Goal: Transaction & Acquisition: Obtain resource

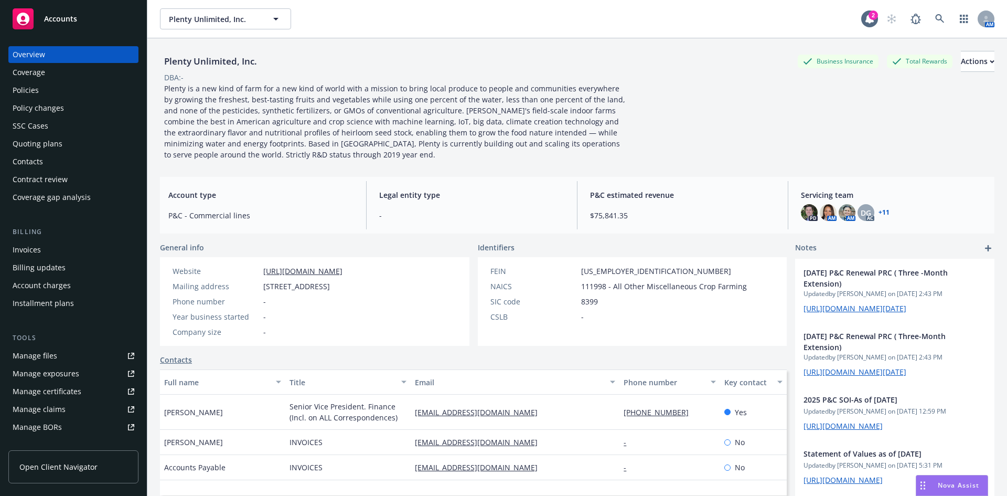
click at [202, 180] on div "Account type P&C - Commercial lines Legal entity type - P&C estimated revenue $…" at bounding box center [577, 205] width 835 height 57
click at [50, 144] on div "Quoting plans" at bounding box center [38, 143] width 50 height 17
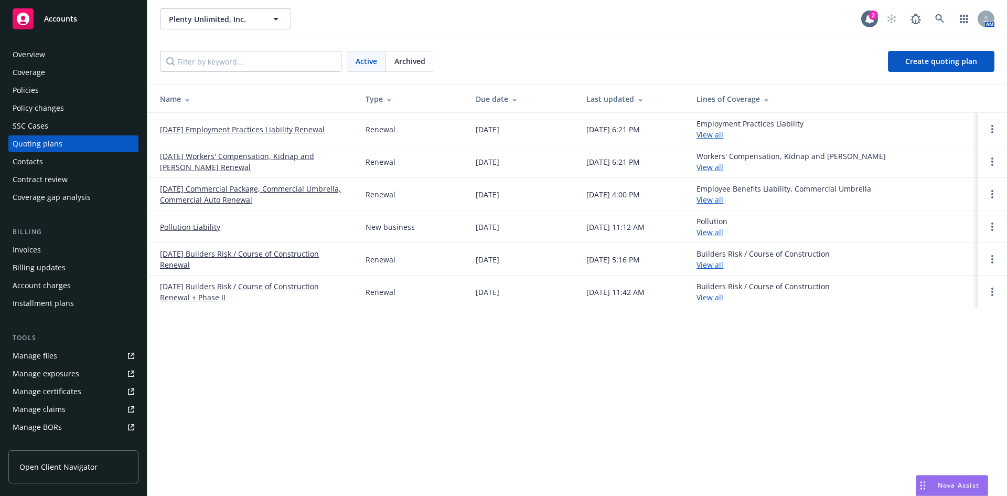
click at [621, 356] on div "Plenty Unlimited, Inc. Plenty Unlimited, Inc. 2 AM Active Archived Create quoti…" at bounding box center [577, 248] width 860 height 496
click at [213, 191] on link "09/01/25 Commercial Package, Commercial Umbrella, Commercial Auto Renewal" at bounding box center [254, 194] width 189 height 22
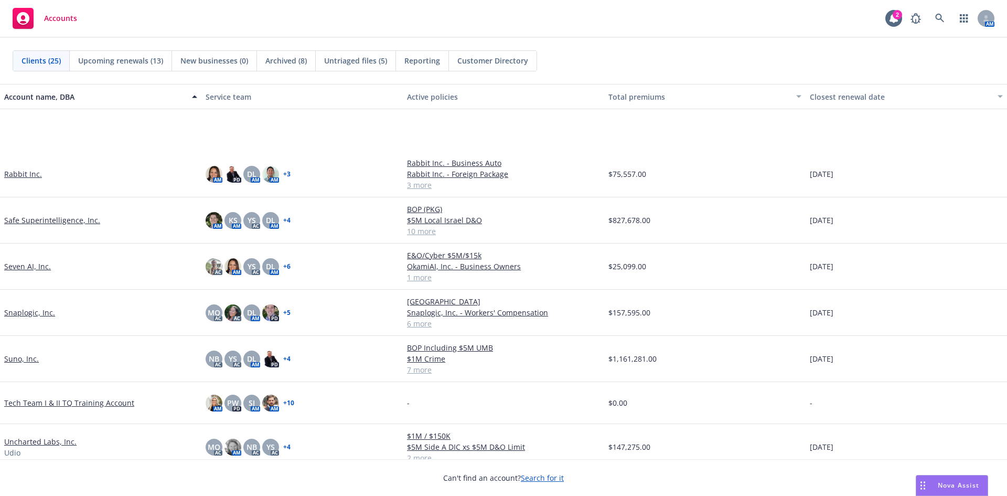
scroll to position [733, 0]
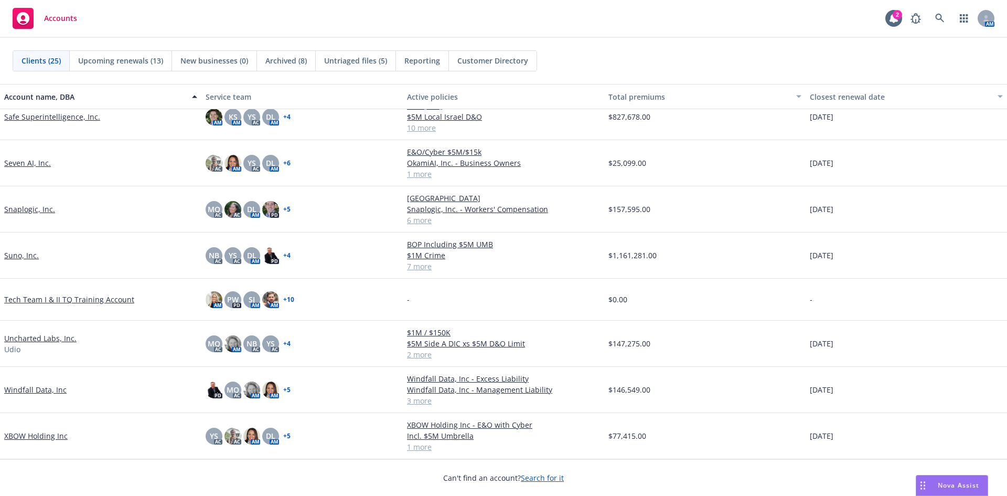
click at [68, 299] on link "Tech Team I & II TQ Training Account" at bounding box center [69, 299] width 130 height 11
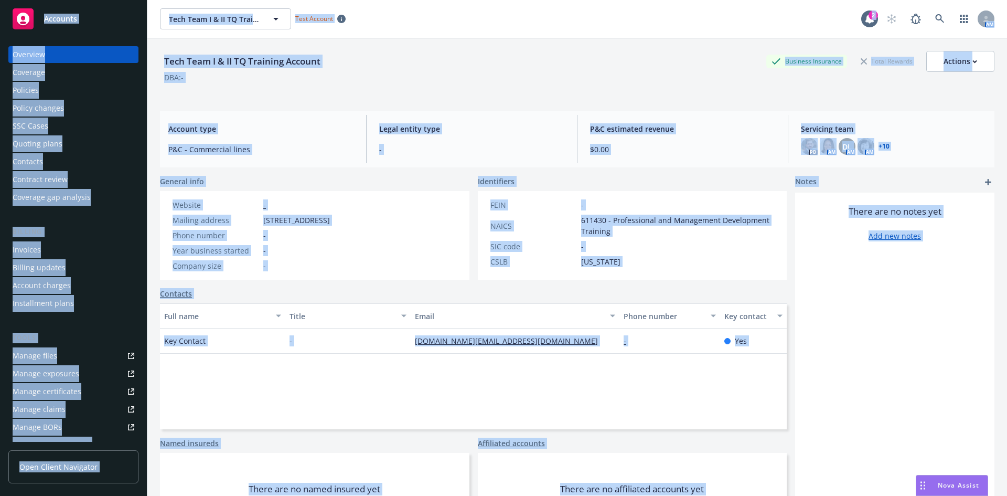
click at [248, 101] on div "Tech Team I & II TQ Training Account Business Insurance Total Rewards Actions D…" at bounding box center [577, 70] width 835 height 64
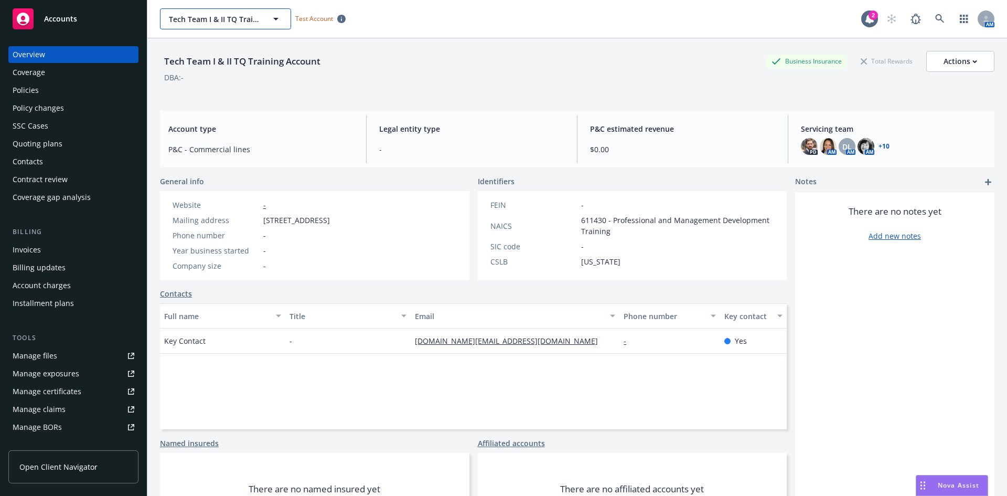
click at [162, 15] on button "Tech Team I & II TQ Training Account" at bounding box center [225, 18] width 131 height 21
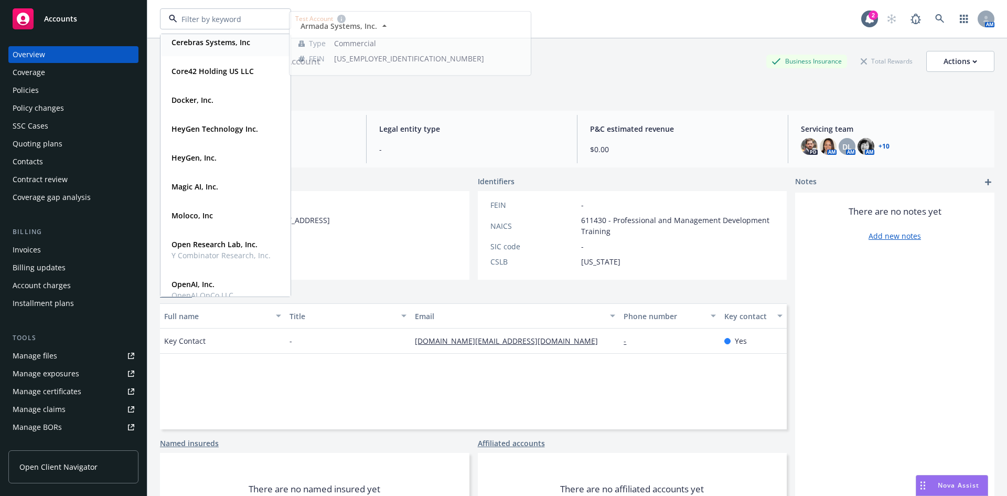
scroll to position [105, 0]
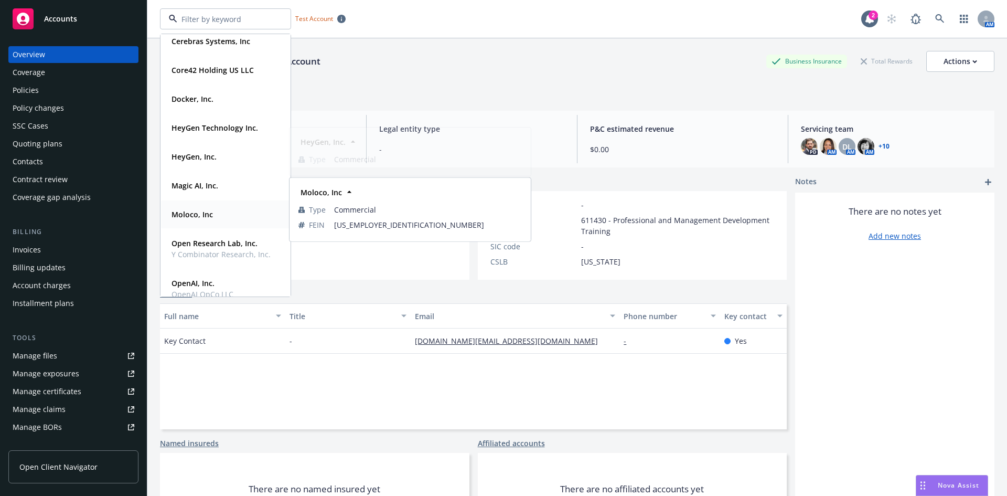
click at [200, 210] on strong "Moloco, Inc" at bounding box center [192, 214] width 41 height 10
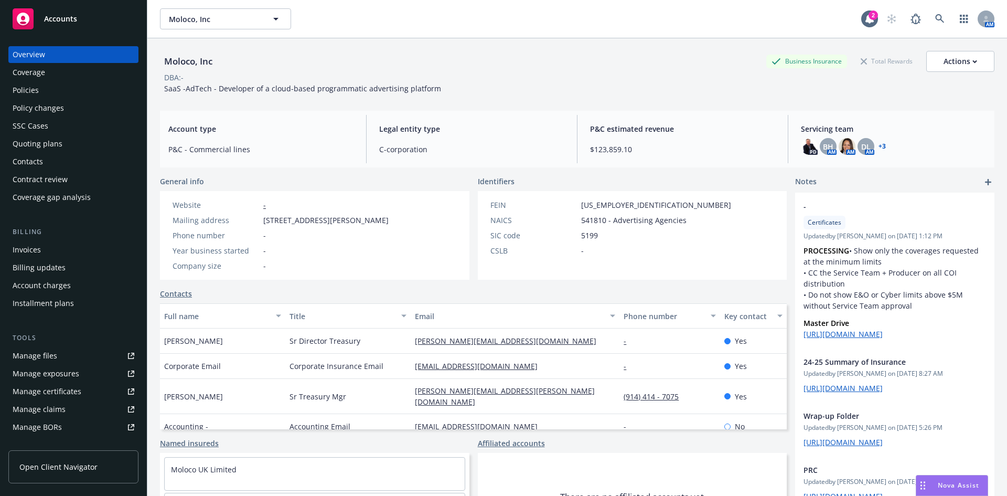
click at [39, 89] on div "Policies" at bounding box center [74, 90] width 122 height 17
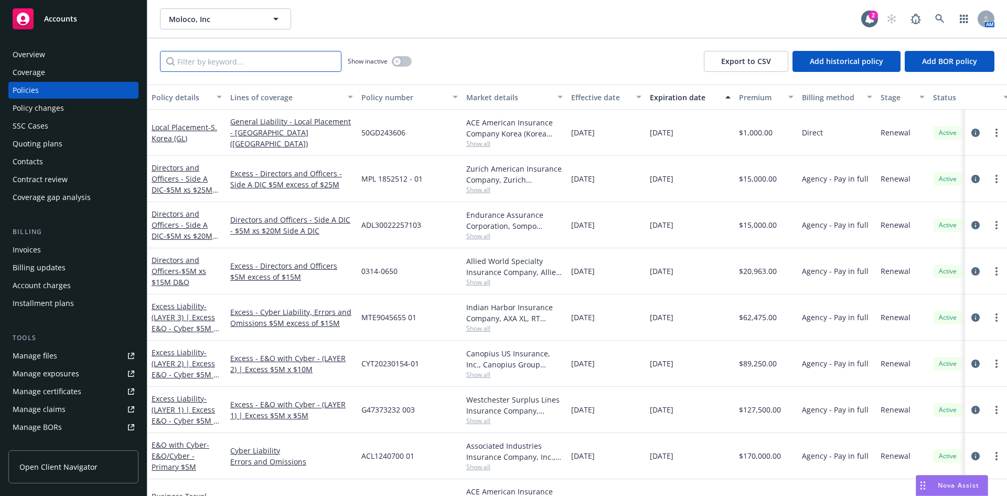
click at [209, 65] on input "Filter by keyword..." at bounding box center [251, 61] width 182 height 21
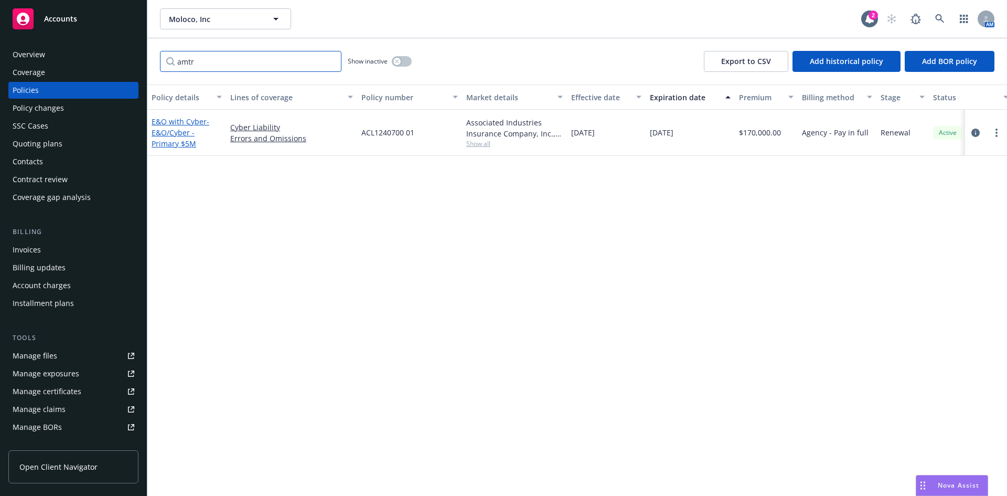
type input "amtr"
click at [178, 119] on link "E&O with Cyber - E&O/Cyber - Primary $5M" at bounding box center [181, 132] width 58 height 32
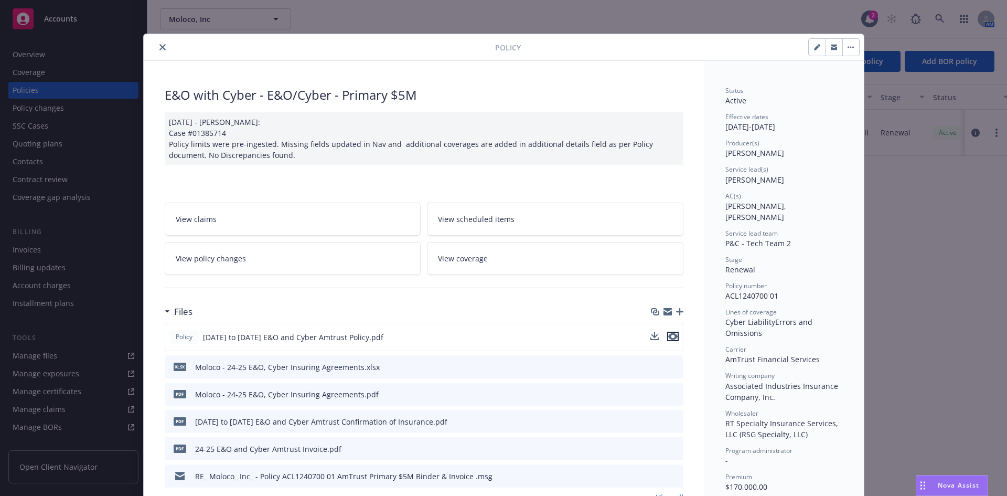
click at [668, 338] on icon "preview file" at bounding box center [672, 336] width 9 height 7
click at [159, 47] on icon "close" at bounding box center [162, 47] width 6 height 6
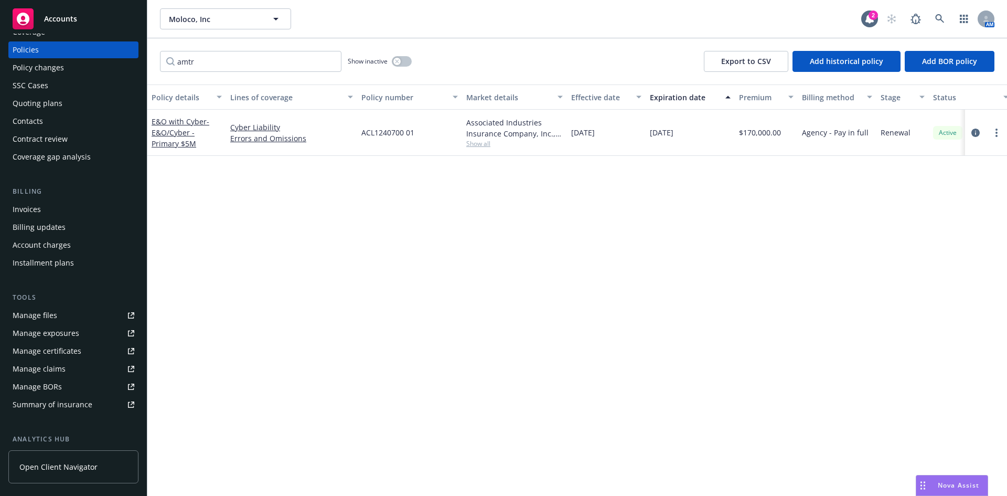
scroll to position [52, 0]
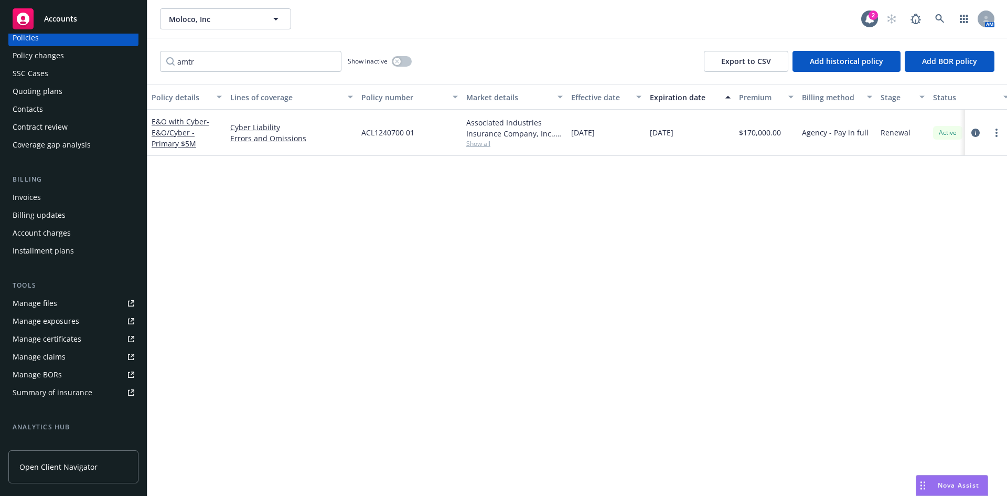
click at [52, 377] on div "Manage BORs" at bounding box center [37, 374] width 49 height 17
click at [39, 391] on div "Summary of insurance" at bounding box center [53, 392] width 80 height 17
click at [47, 300] on div "Manage files" at bounding box center [35, 303] width 45 height 17
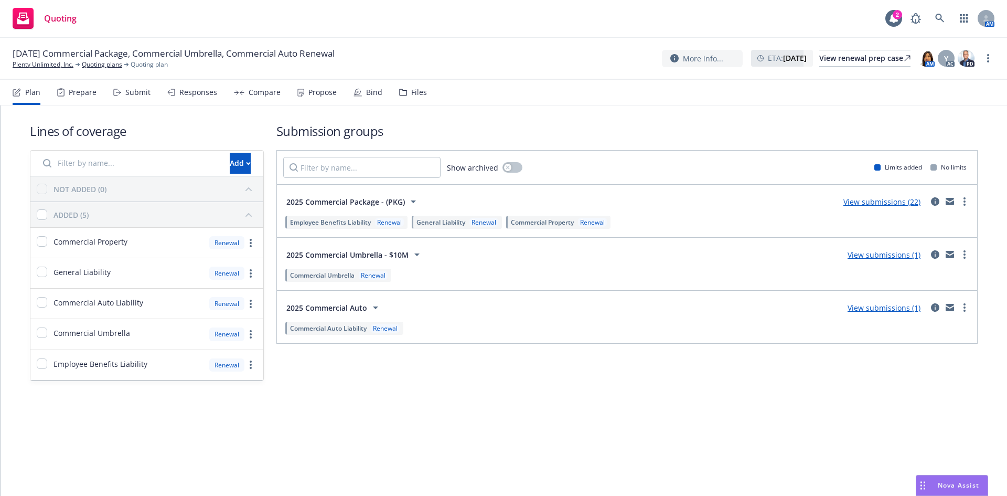
click at [280, 24] on div "Quoting 2 AM" at bounding box center [503, 19] width 1007 height 38
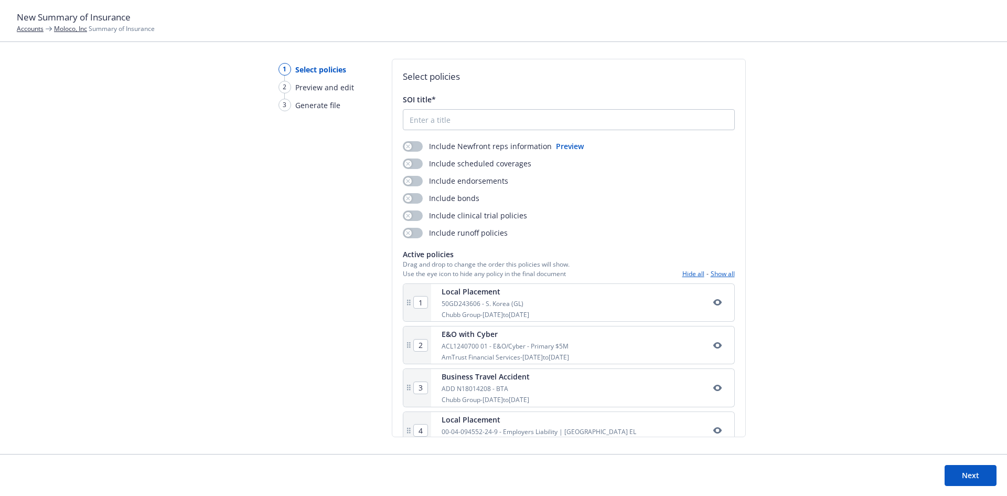
click at [713, 305] on icon "button" at bounding box center [717, 302] width 8 height 6
click at [713, 389] on icon "button" at bounding box center [717, 387] width 8 height 8
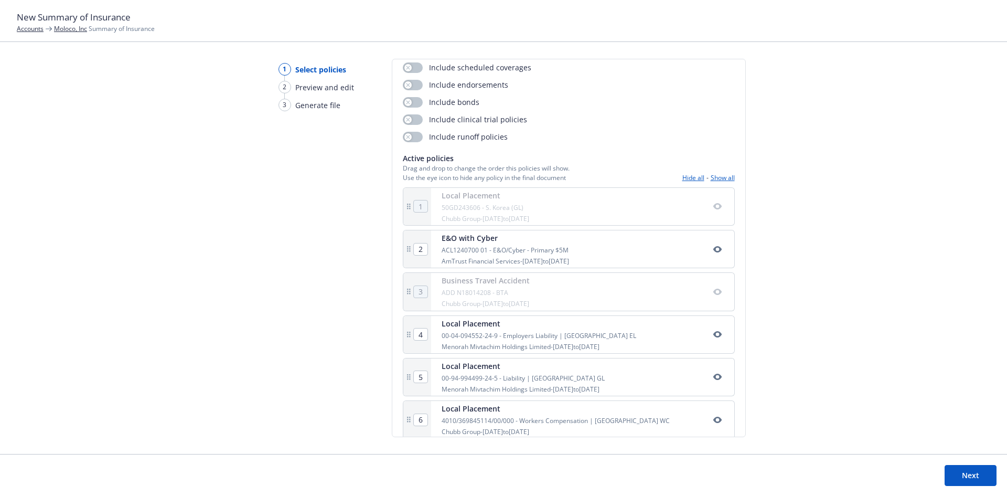
scroll to position [105, 0]
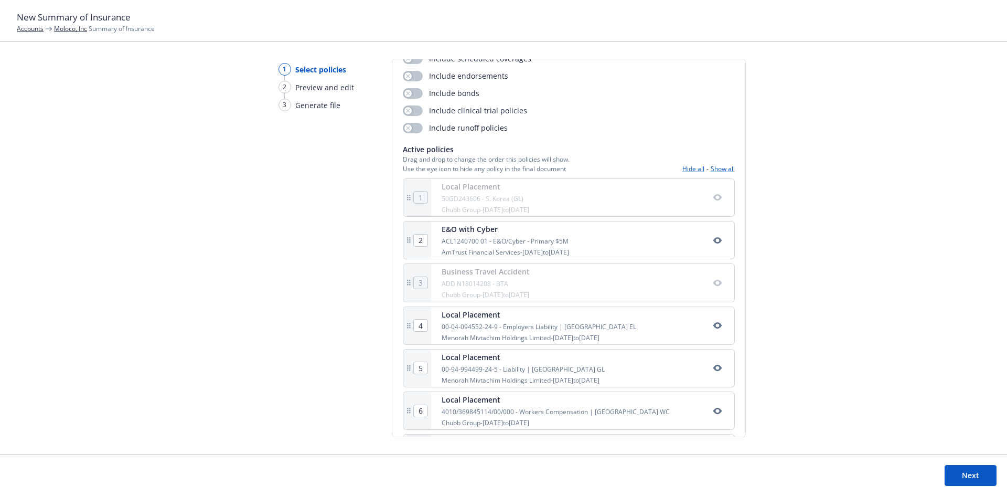
click at [713, 327] on icon "button" at bounding box center [717, 325] width 8 height 8
click at [713, 369] on icon "button" at bounding box center [717, 368] width 8 height 8
click at [713, 410] on icon "button" at bounding box center [717, 411] width 8 height 8
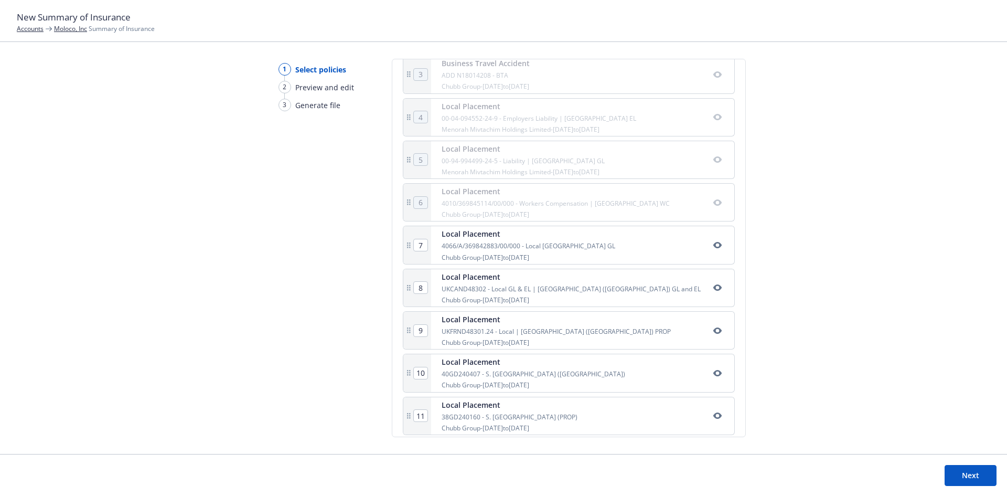
scroll to position [315, 0]
click at [713, 248] on icon "button" at bounding box center [717, 243] width 8 height 8
click at [713, 287] on icon "button" at bounding box center [717, 286] width 8 height 8
click at [713, 330] on icon "button" at bounding box center [717, 329] width 8 height 6
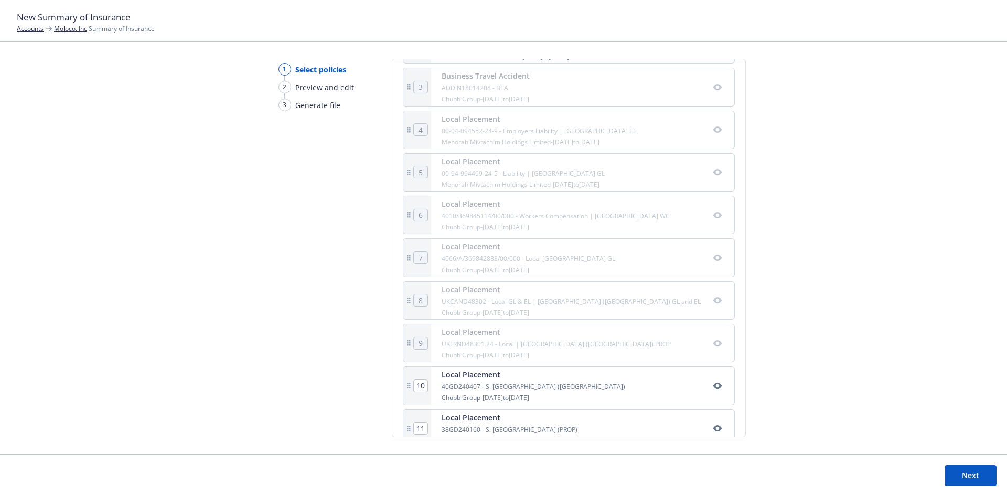
scroll to position [466, 0]
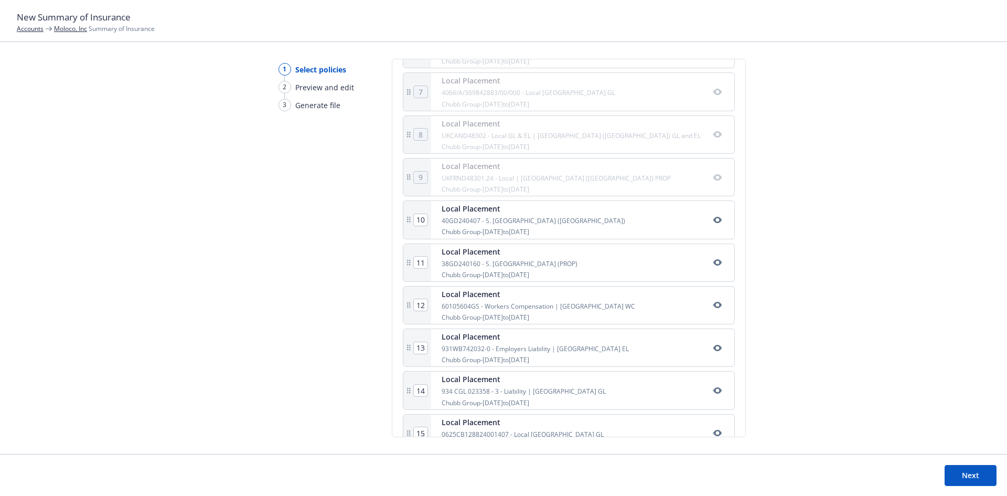
click at [713, 220] on icon "button" at bounding box center [717, 220] width 8 height 8
click at [713, 265] on icon "button" at bounding box center [717, 262] width 8 height 8
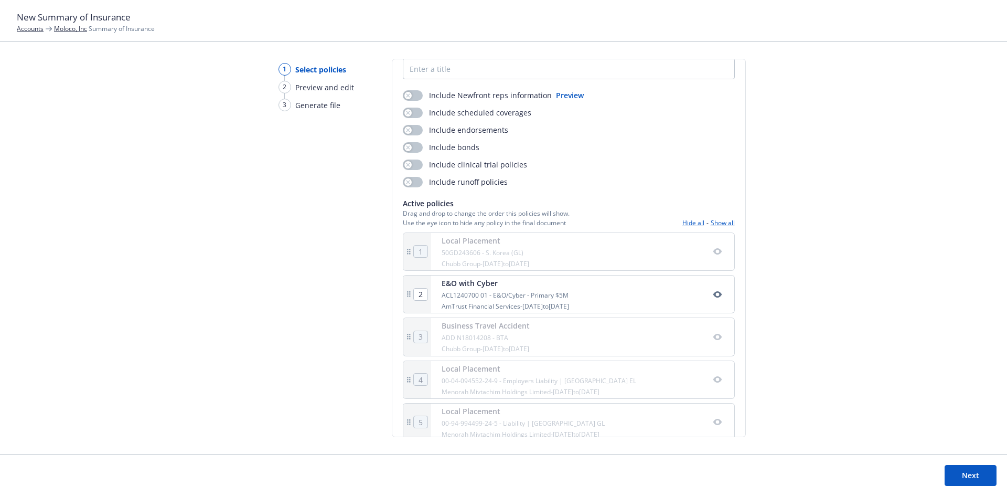
scroll to position [0, 0]
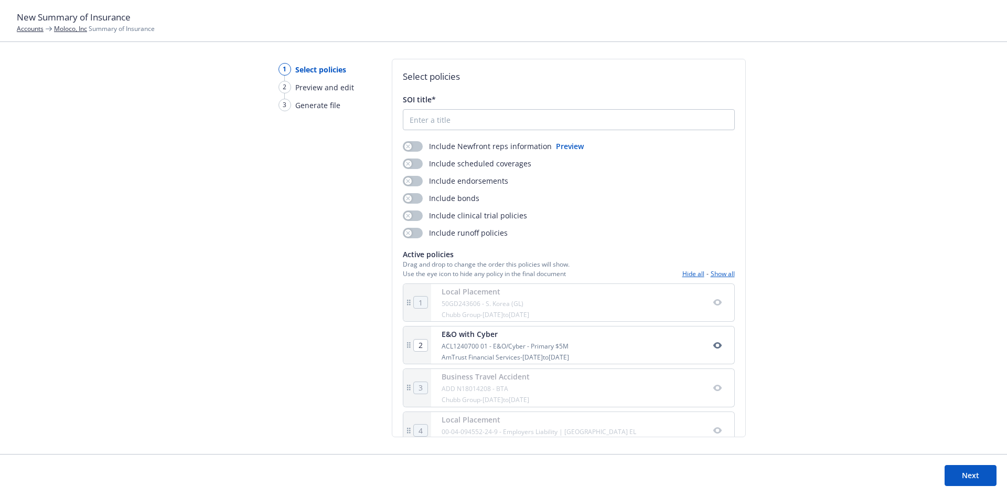
click at [688, 270] on button "Hide all" at bounding box center [693, 273] width 22 height 9
click at [713, 345] on icon "button" at bounding box center [717, 345] width 8 height 8
click at [955, 478] on button "Next" at bounding box center [971, 475] width 52 height 21
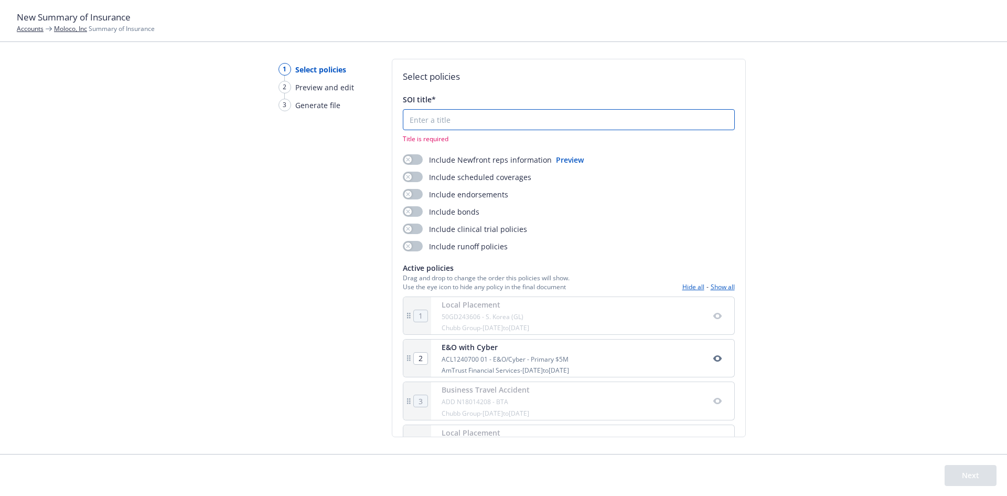
click at [501, 116] on input "SOI title*" at bounding box center [568, 120] width 331 height 20
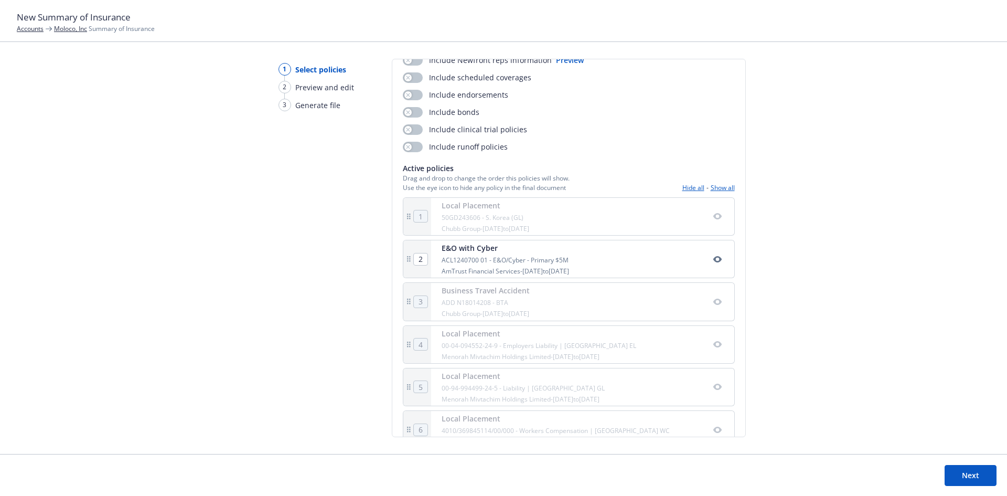
scroll to position [315, 0]
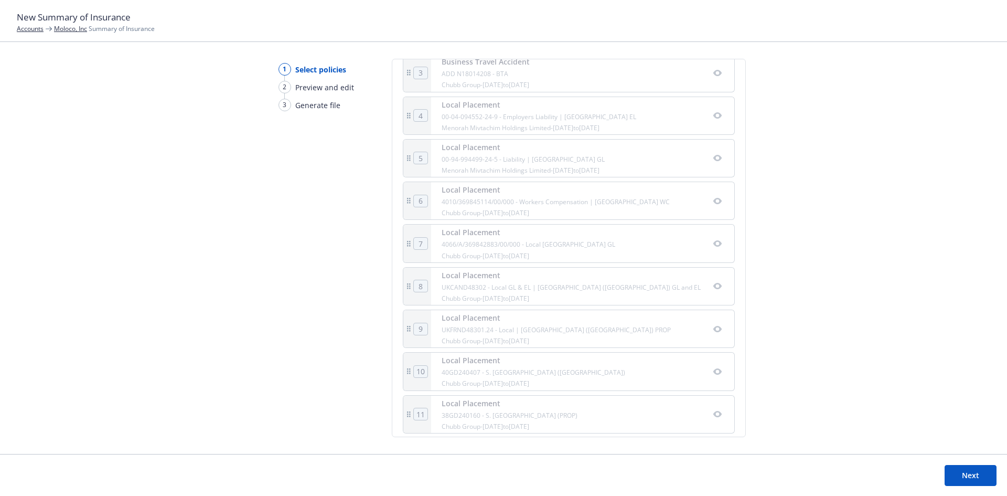
type input "24-25 E&O-Cyber Summary"
click at [953, 472] on button "Next" at bounding box center [971, 475] width 52 height 21
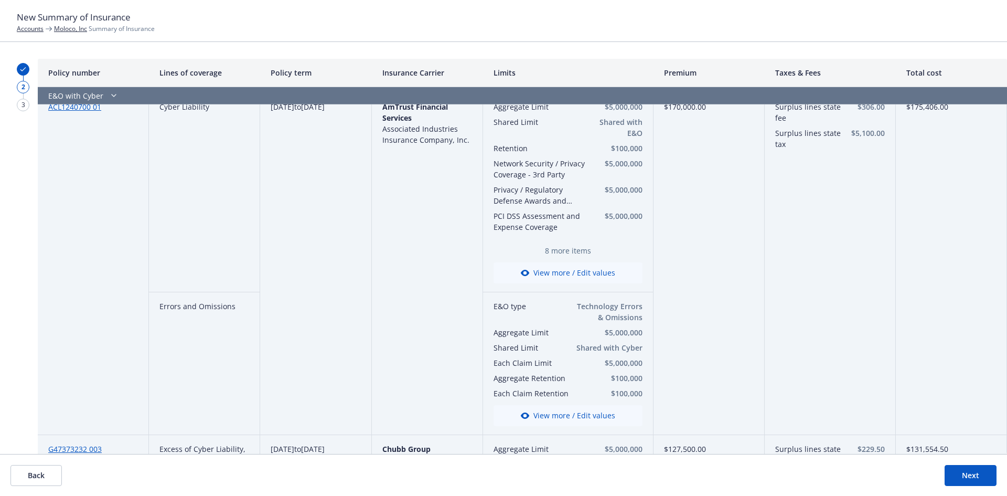
scroll to position [0, 0]
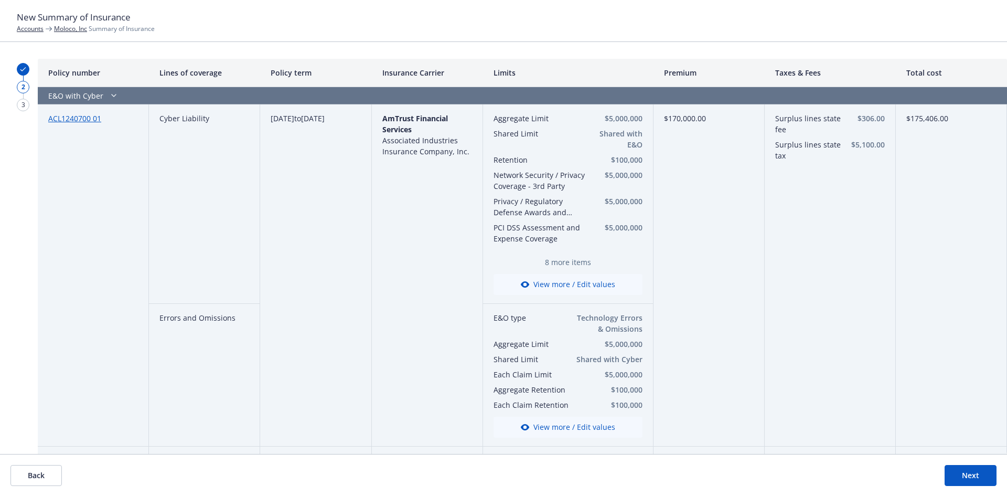
click at [962, 471] on button "Next" at bounding box center [971, 475] width 52 height 21
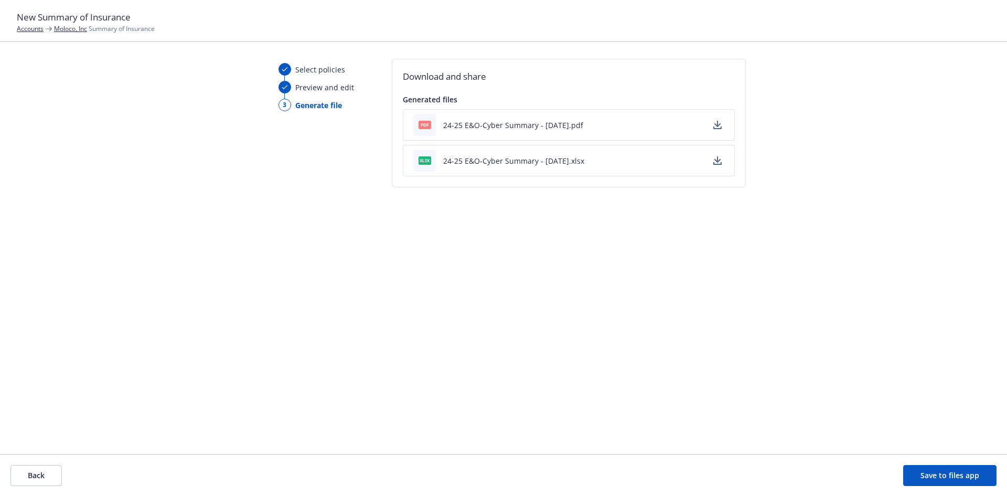
click at [717, 124] on icon "button" at bounding box center [717, 125] width 8 height 8
click at [563, 160] on button "24-25 E&O-Cyber Summary - 08/22/2025.xlsx" at bounding box center [513, 160] width 141 height 11
click at [47, 466] on button "Back" at bounding box center [35, 475] width 51 height 21
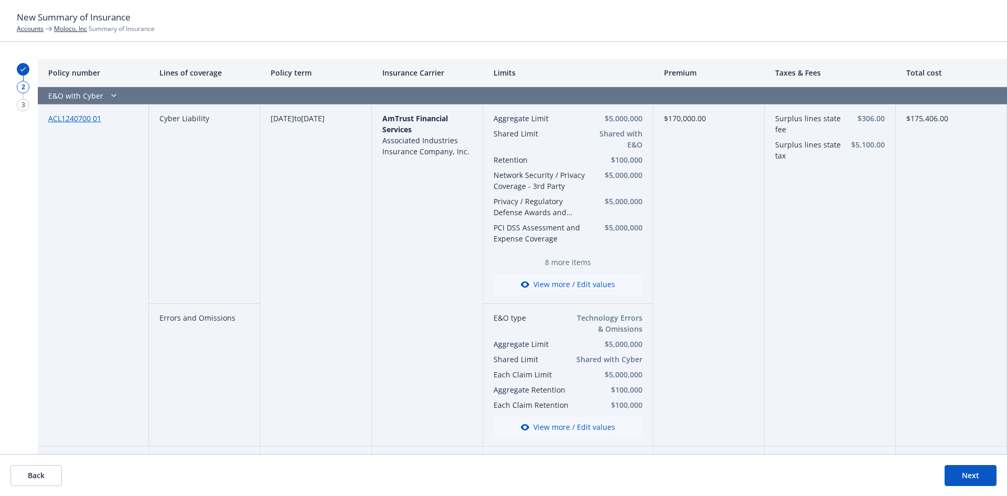
click at [47, 466] on button "Back" at bounding box center [35, 475] width 51 height 21
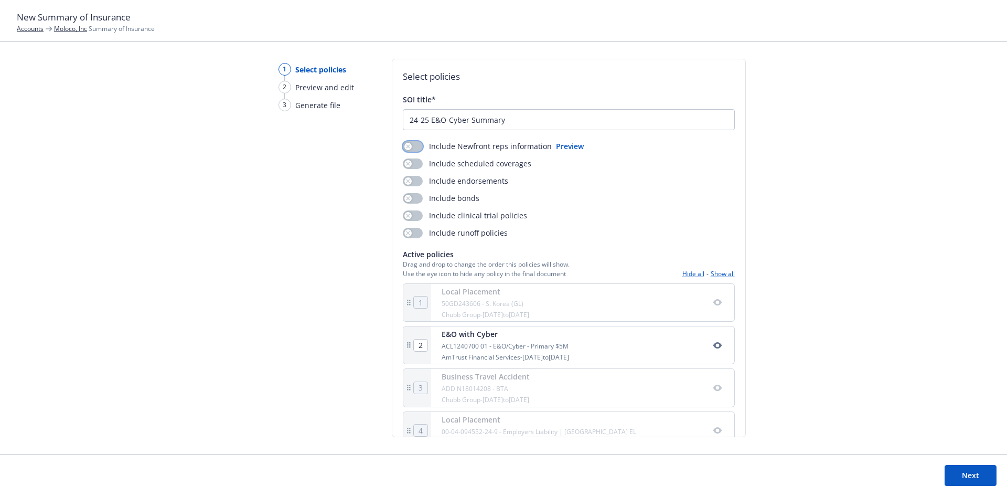
click at [414, 146] on button "button" at bounding box center [413, 146] width 20 height 10
click at [963, 475] on button "Next" at bounding box center [971, 475] width 52 height 21
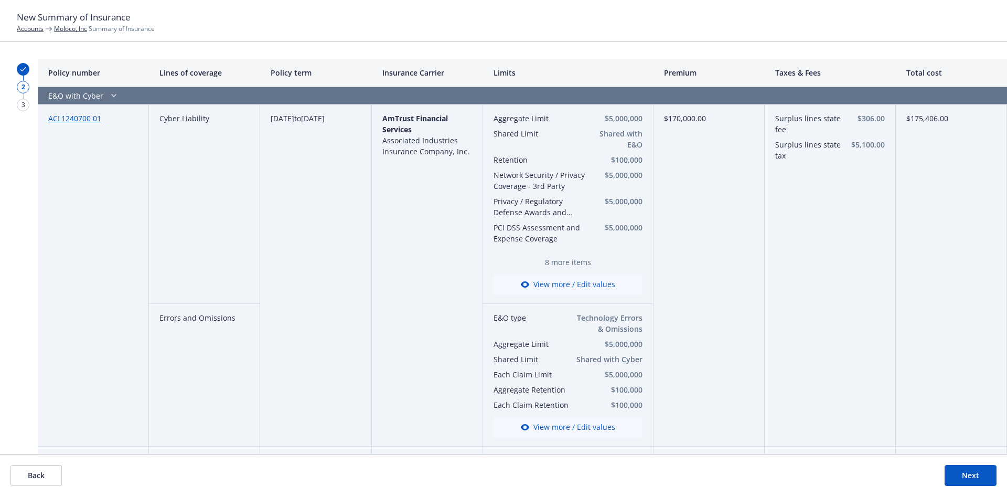
click at [963, 475] on button "Next" at bounding box center [971, 475] width 52 height 21
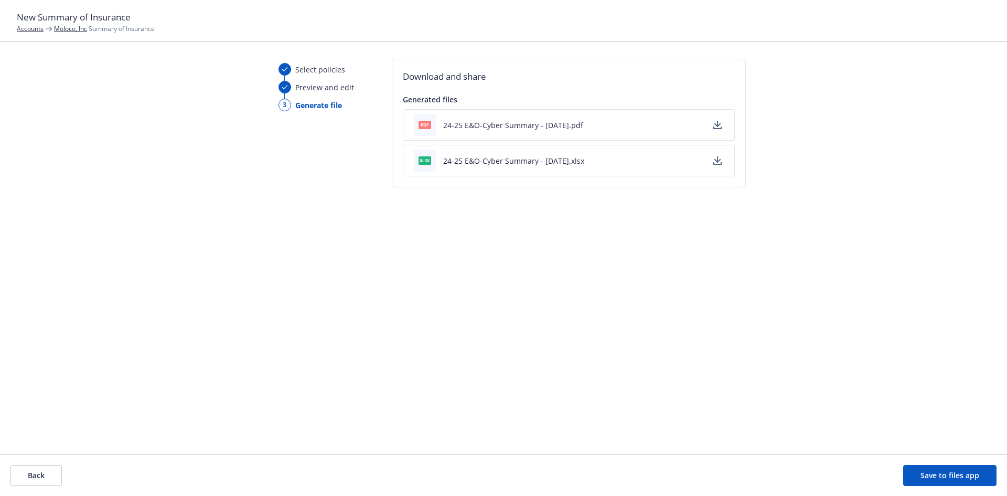
click at [538, 123] on button "24-25 E&O-Cyber Summary - 08/22/2025.pdf" at bounding box center [513, 125] width 140 height 11
click at [46, 475] on button "Back" at bounding box center [35, 475] width 51 height 21
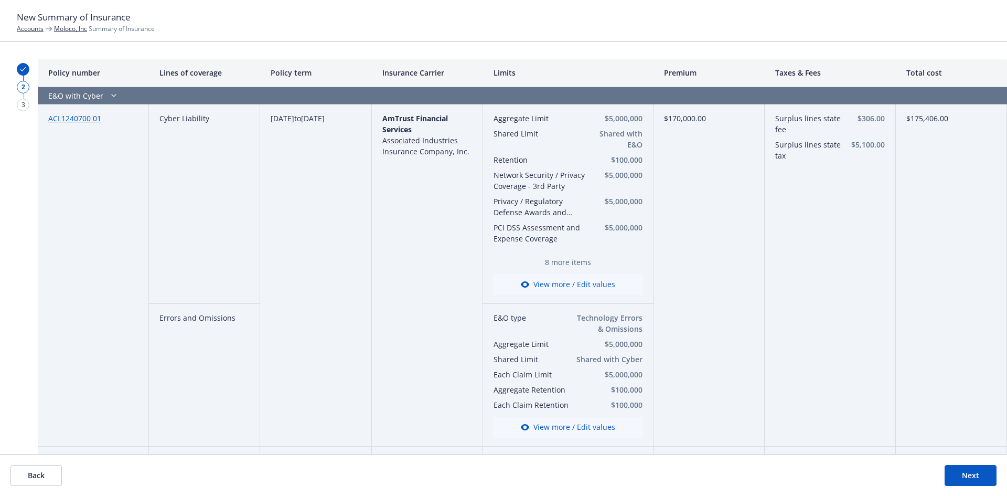
click at [26, 483] on button "Back" at bounding box center [35, 475] width 51 height 21
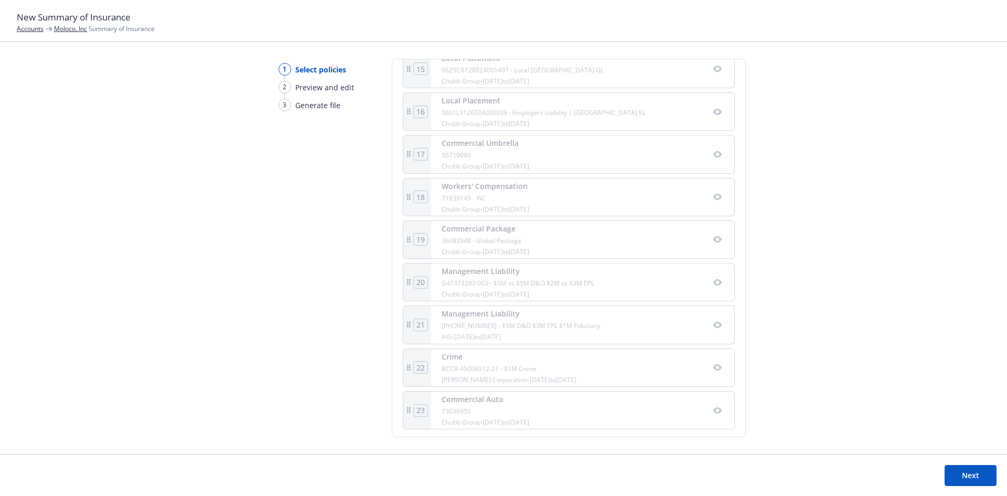
scroll to position [834, 0]
click at [713, 277] on icon "button" at bounding box center [717, 279] width 8 height 6
click at [713, 319] on icon "button" at bounding box center [717, 321] width 8 height 6
click at [713, 362] on icon "button" at bounding box center [717, 364] width 8 height 6
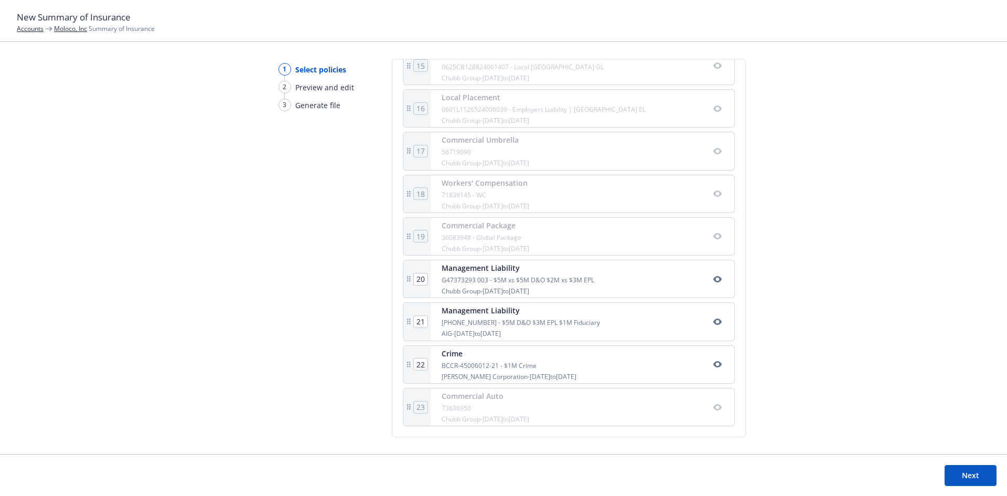
click at [963, 473] on button "Next" at bounding box center [971, 475] width 52 height 21
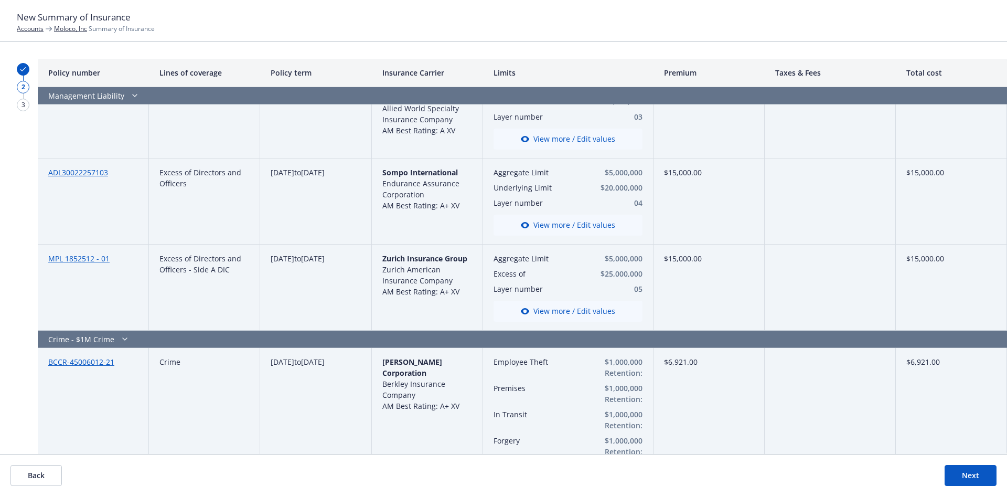
scroll to position [1374, 0]
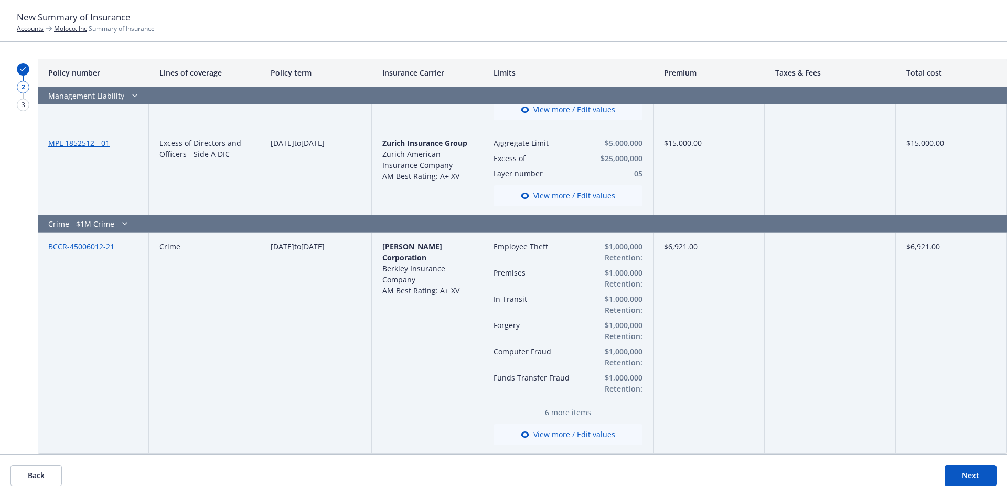
click at [956, 474] on button "Next" at bounding box center [971, 475] width 52 height 21
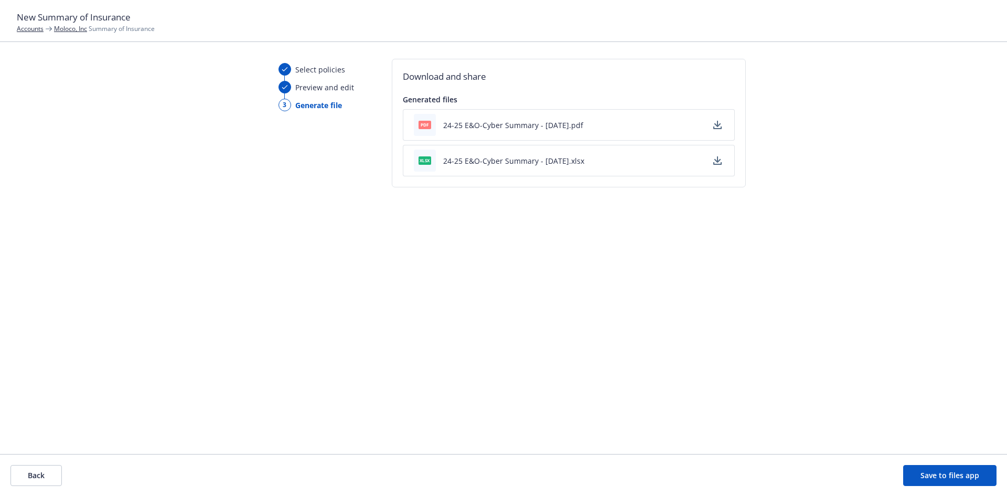
click at [593, 136] on div "pdf 24-25 E&O-Cyber Summary - 08/22/2025.pdf" at bounding box center [569, 124] width 332 height 31
click at [583, 128] on button "24-25 E&O-Cyber Summary - 08/22/2025.pdf" at bounding box center [513, 125] width 140 height 11
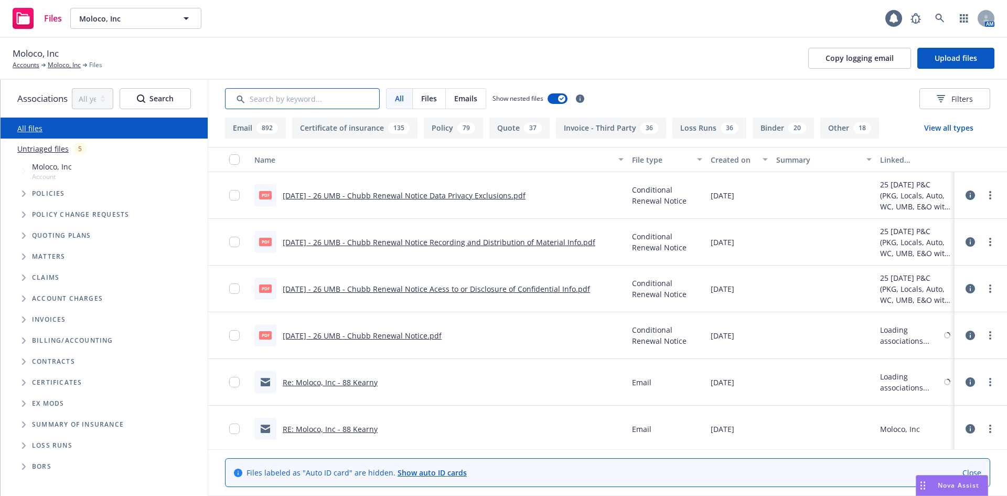
click at [299, 100] on input "Search by keyword..." at bounding box center [302, 98] width 155 height 21
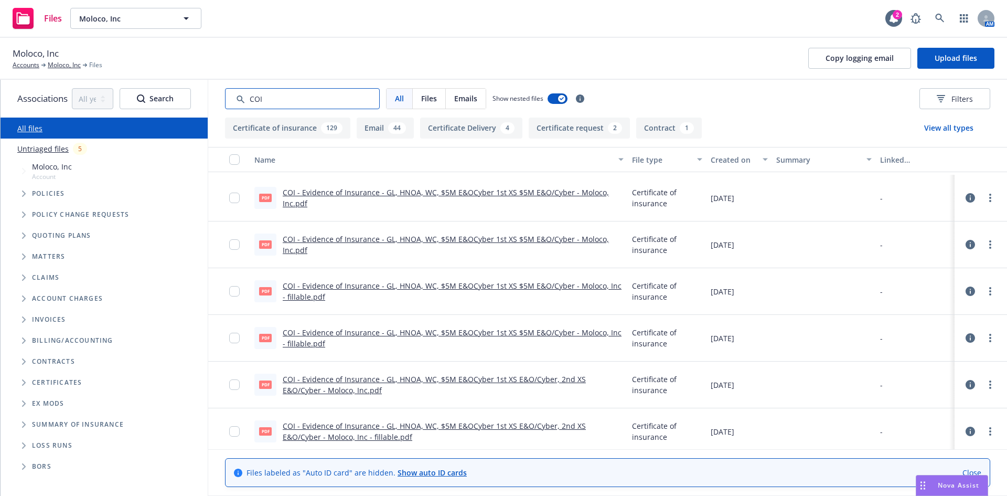
scroll to position [5456, 0]
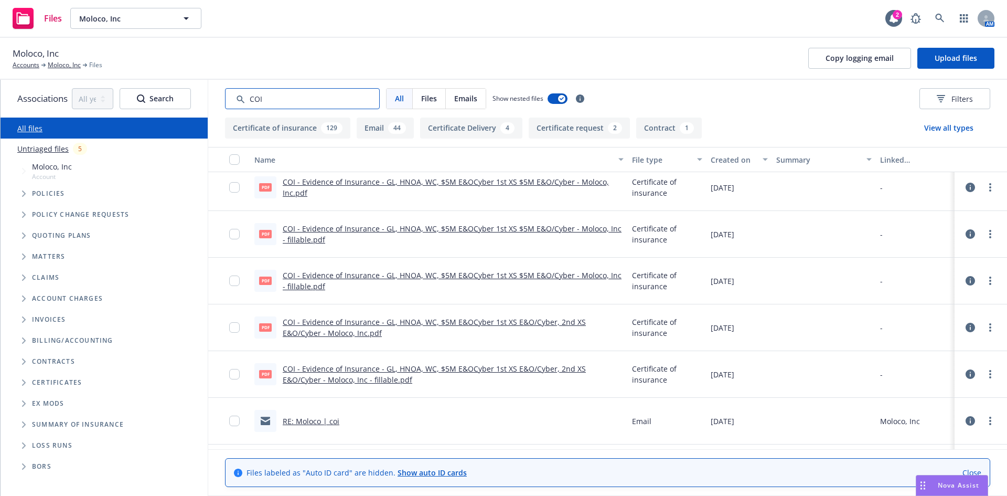
type input "COI"
click at [497, 370] on link "COI - Evidence of Insurance - GL, HNOA, WC, $5M E&OCyber 1st XS E&O/Cyber, 2nd …" at bounding box center [434, 374] width 303 height 21
